Goal: Task Accomplishment & Management: Use online tool/utility

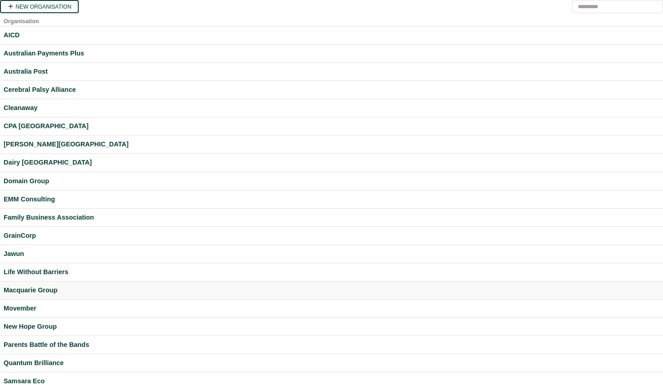
scroll to position [212, 0]
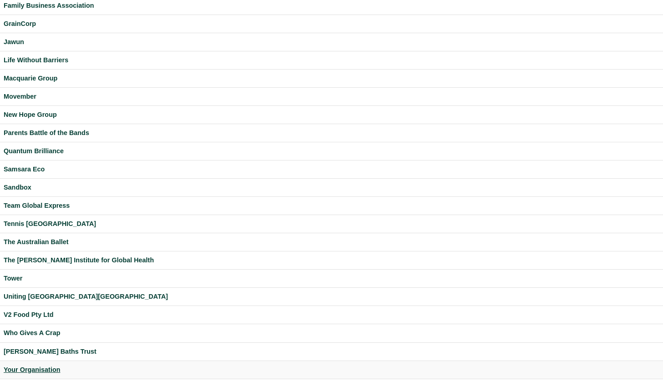
click at [32, 366] on div "Your Organisation" at bounding box center [331, 370] width 655 height 10
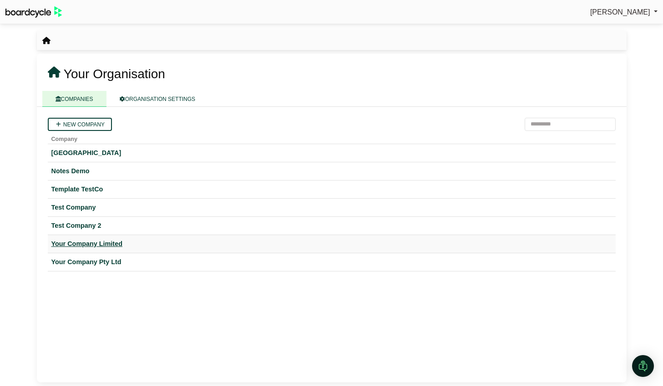
click at [104, 243] on div "Your Company Limited" at bounding box center [331, 244] width 560 height 10
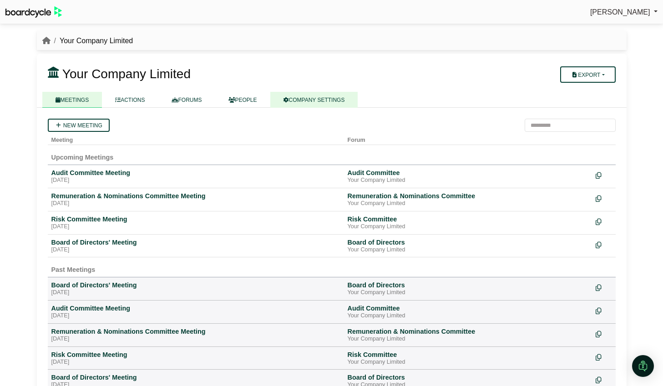
click at [306, 100] on link "COMPANY SETTINGS" at bounding box center [314, 100] width 88 height 16
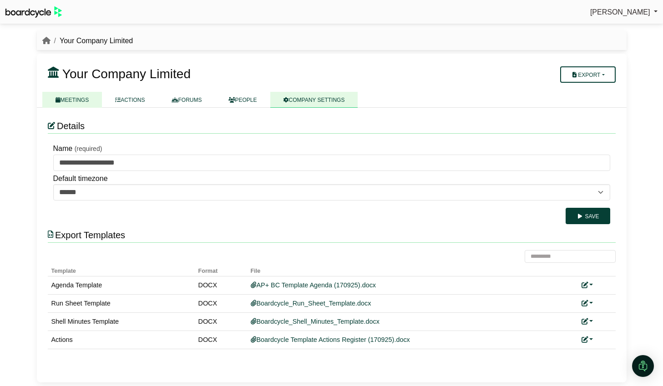
click at [76, 100] on link "MEETINGS" at bounding box center [72, 100] width 60 height 16
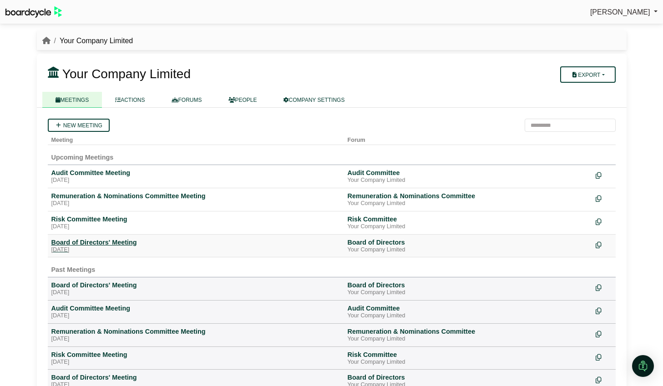
click at [108, 248] on div "[DATE]" at bounding box center [195, 250] width 289 height 7
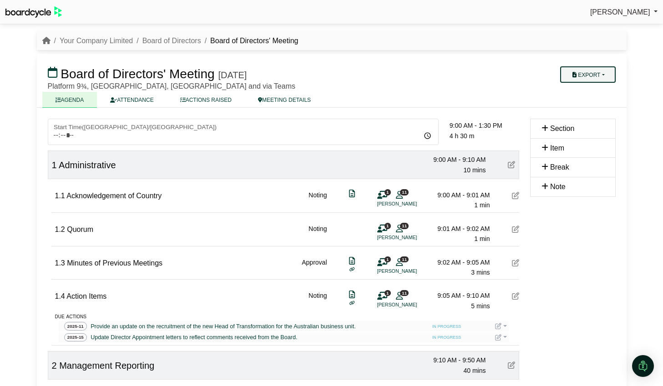
click at [607, 81] on button "Export" at bounding box center [587, 74] width 55 height 16
click at [603, 91] on link "Agenda" at bounding box center [596, 91] width 79 height 14
